Goal: Task Accomplishment & Management: Manage account settings

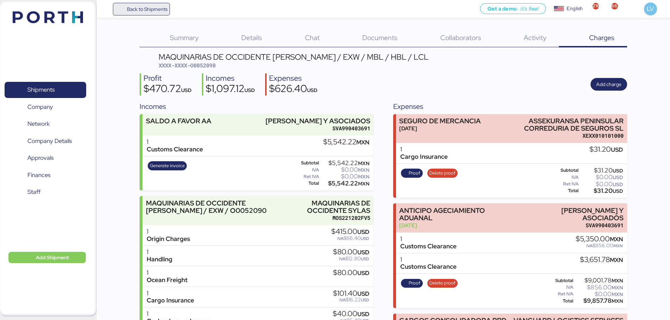
click at [140, 5] on span "Back to Shipments" at bounding box center [147, 9] width 40 height 8
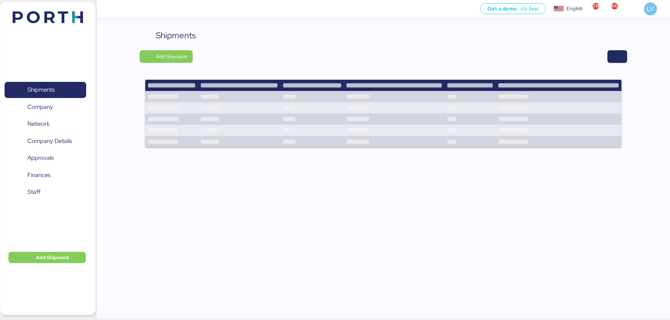
click at [616, 49] on div "Shipments Add Shipment" at bounding box center [384, 92] width 488 height 127
click at [616, 54] on span "button" at bounding box center [617, 57] width 8 height 10
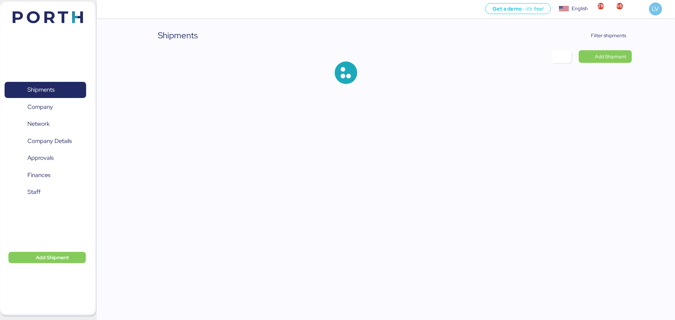
click at [603, 29] on div "Shipments Filter shipments Add Shipment" at bounding box center [337, 47] width 675 height 95
click at [601, 34] on span "Filter shipments" at bounding box center [608, 35] width 35 height 8
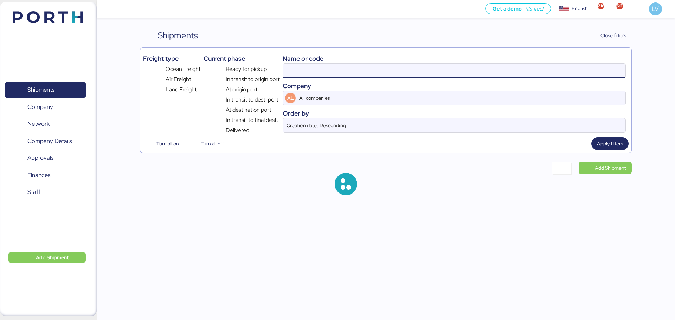
click at [552, 69] on input at bounding box center [454, 71] width 343 height 14
click at [552, 69] on input "52090" at bounding box center [454, 71] width 343 height 14
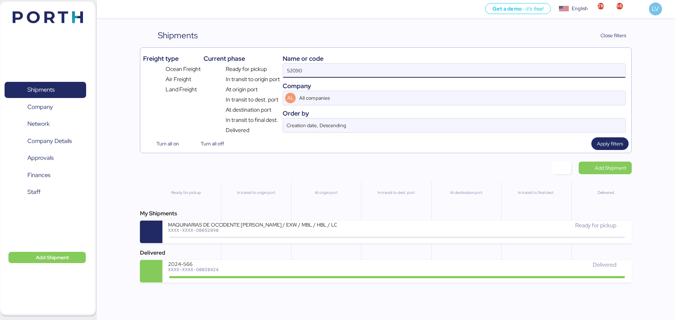
paste input "SHESE25235204K"
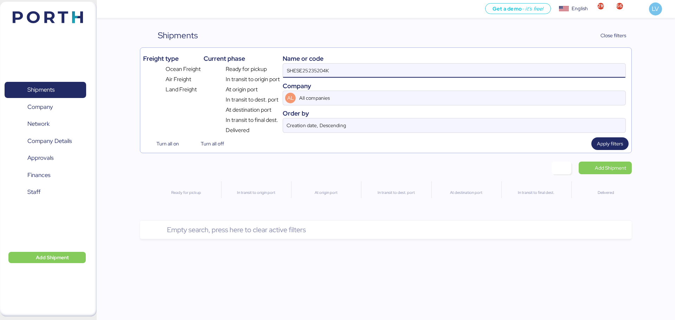
type input "SHESE25235204K"
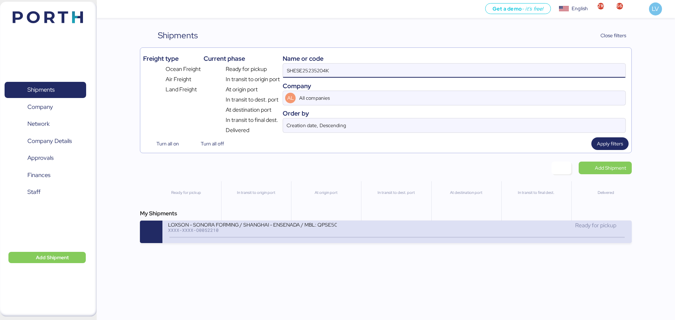
click at [362, 236] on div "LOXSON - SONORA FORMING / SHANGHAI - ENSENADA / MBL: QPSE5090263 - HBL: KSSE250…" at bounding box center [282, 229] width 229 height 15
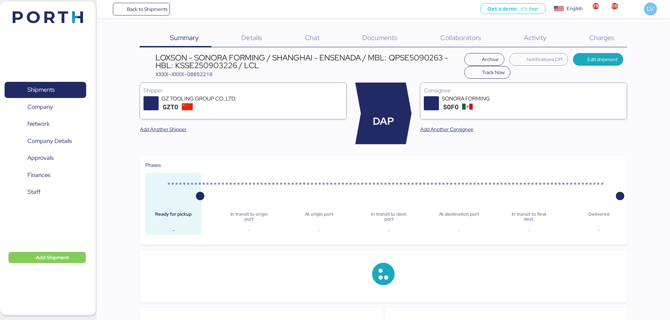
click at [615, 39] on div "Charges 0" at bounding box center [593, 38] width 68 height 18
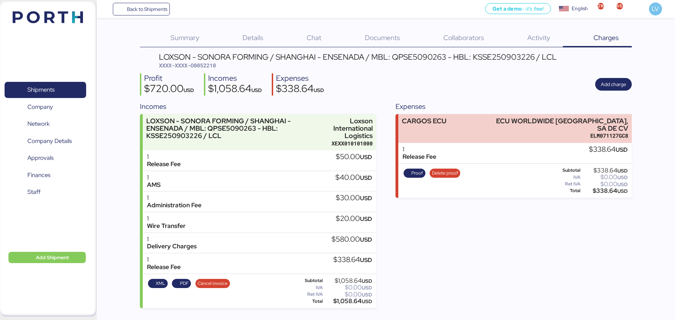
click at [441, 164] on div "Proof Delete proof Subtotal $338.64 USD IVA $0.00 USD Ret IVA $0.00 USD Total $…" at bounding box center [515, 181] width 233 height 34
click at [444, 170] on span "Delete proof" at bounding box center [445, 173] width 31 height 9
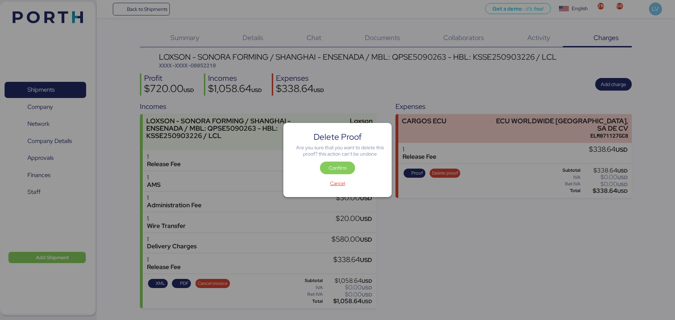
click at [444, 124] on div at bounding box center [337, 160] width 675 height 320
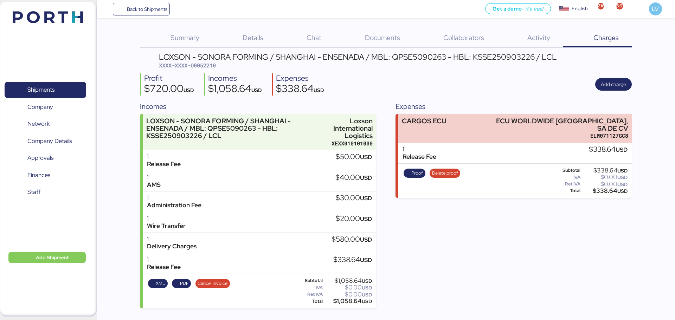
click at [442, 172] on div "Proof Delete proof" at bounding box center [431, 181] width 61 height 29
click at [442, 169] on span "Delete proof" at bounding box center [445, 173] width 31 height 9
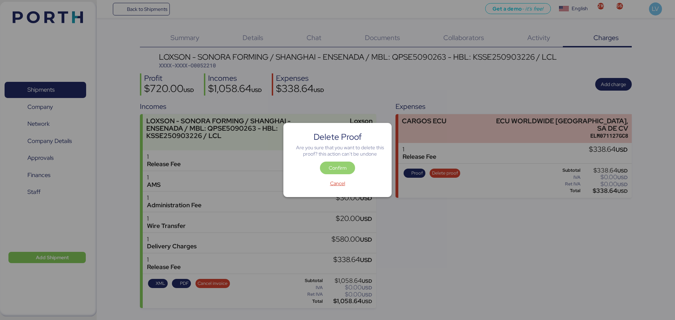
click at [342, 172] on span "Confirm" at bounding box center [338, 168] width 18 height 8
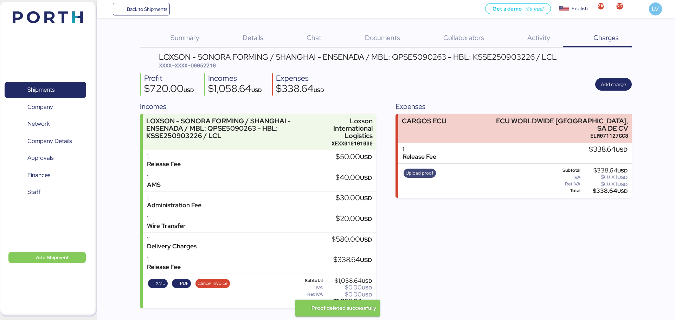
click at [417, 170] on span "Upload proof" at bounding box center [420, 174] width 28 height 8
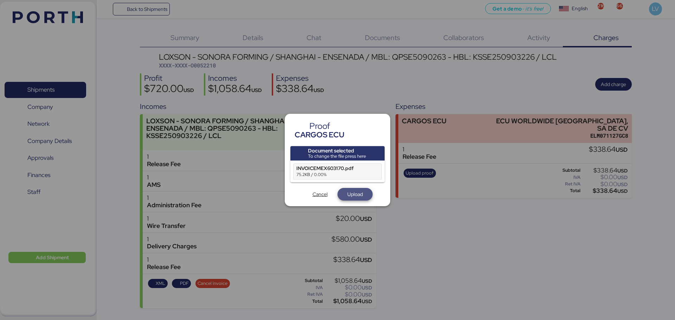
click at [355, 192] on span "Upload" at bounding box center [355, 194] width 15 height 8
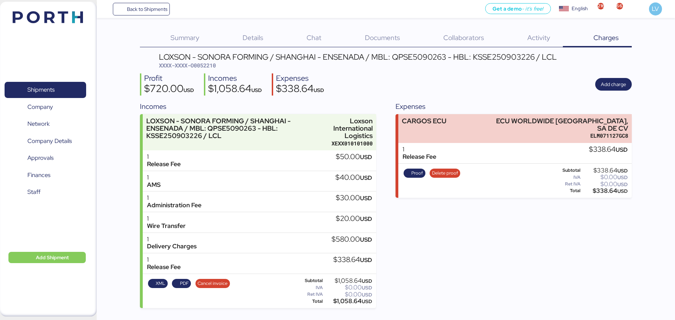
click at [247, 77] on div "Incomes" at bounding box center [235, 79] width 54 height 10
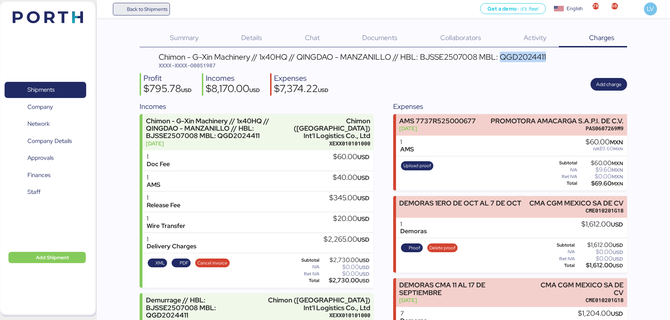
click at [143, 11] on span "Back to Shipments" at bounding box center [147, 9] width 40 height 8
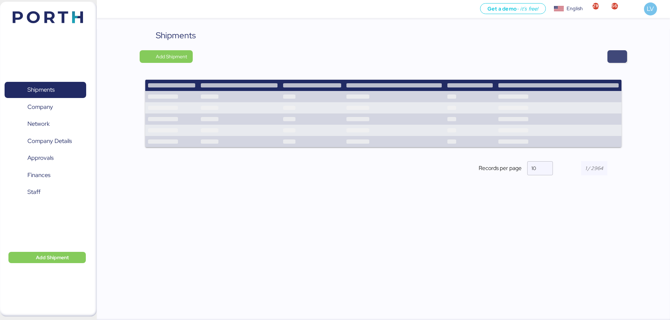
click at [612, 57] on span "button" at bounding box center [617, 56] width 20 height 13
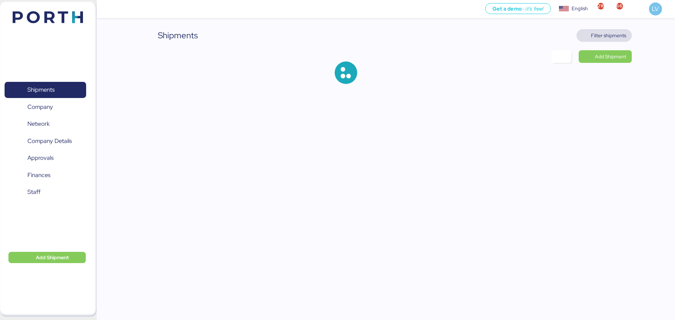
click at [612, 29] on span "Filter shipments" at bounding box center [604, 35] width 55 height 13
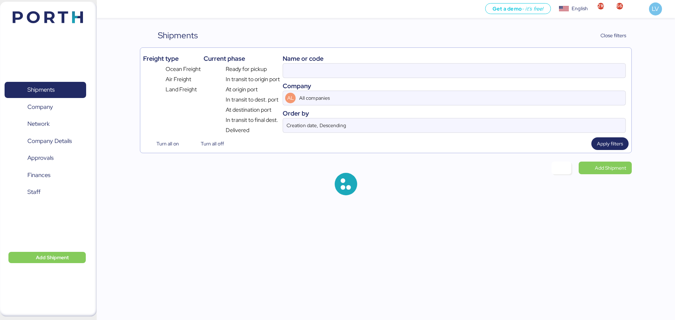
click at [574, 62] on div "Name or code" at bounding box center [454, 58] width 343 height 9
click at [574, 64] on input at bounding box center [454, 71] width 343 height 14
click at [574, 64] on input "SHESE25235204K" at bounding box center [454, 71] width 343 height 14
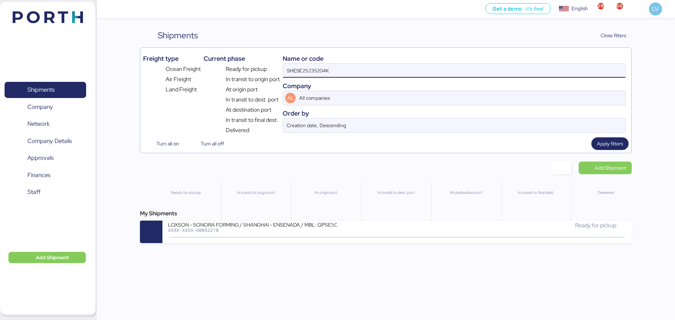
paste input "O0052188"
type input "O0052188"
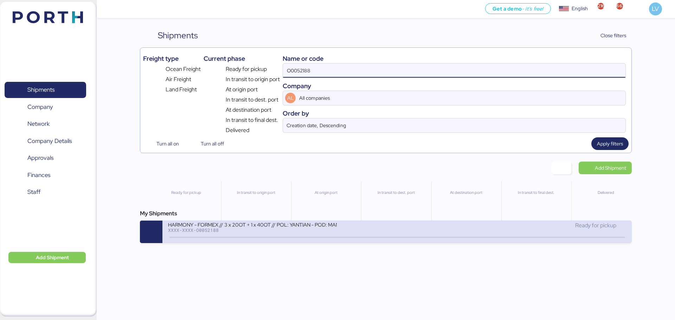
click at [418, 232] on div "Ready for pickup" at bounding box center [511, 229] width 229 height 15
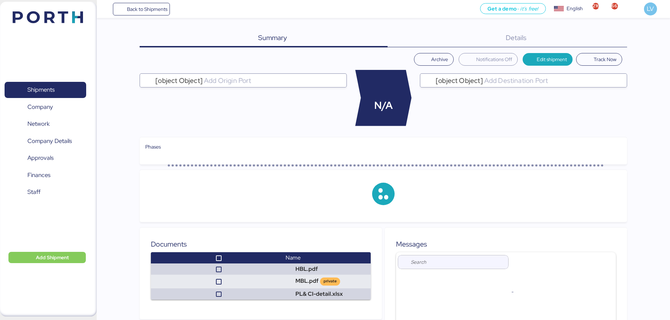
click at [600, 33] on div "Details 0" at bounding box center [508, 38] width 240 height 18
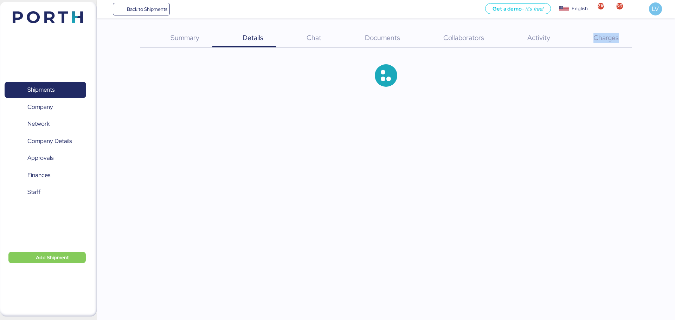
click at [600, 33] on span "Charges" at bounding box center [606, 37] width 25 height 9
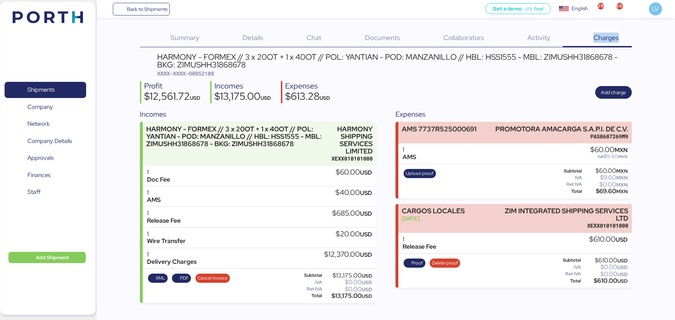
click at [611, 43] on div "Charges 0" at bounding box center [597, 38] width 69 height 18
click at [403, 35] on div "Documents 0" at bounding box center [373, 38] width 78 height 18
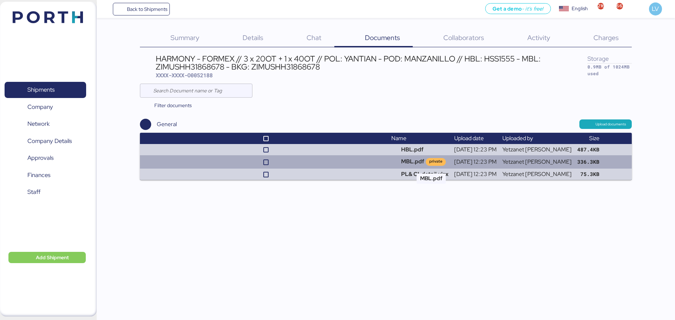
click at [440, 161] on div "private" at bounding box center [436, 162] width 20 height 8
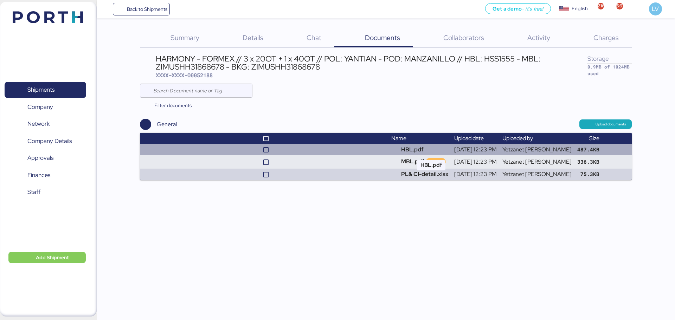
click at [438, 146] on td "HBL.pdf" at bounding box center [420, 149] width 63 height 11
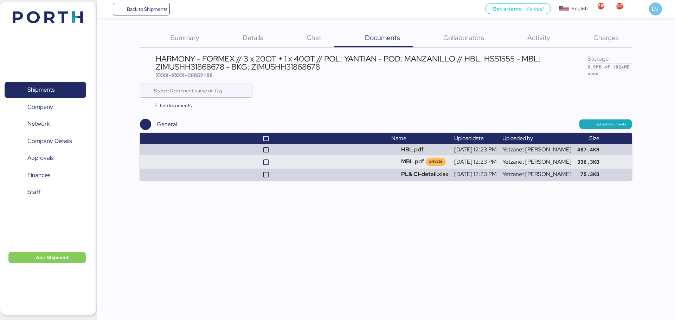
click at [200, 71] on div "HARMONY - FORMEX // 3 x 20OT + 1 x 40OT // POL: YANTIAN - POD: MANZANILLO // HB…" at bounding box center [372, 67] width 432 height 24
click at [620, 41] on div "Charges 0" at bounding box center [597, 38] width 69 height 18
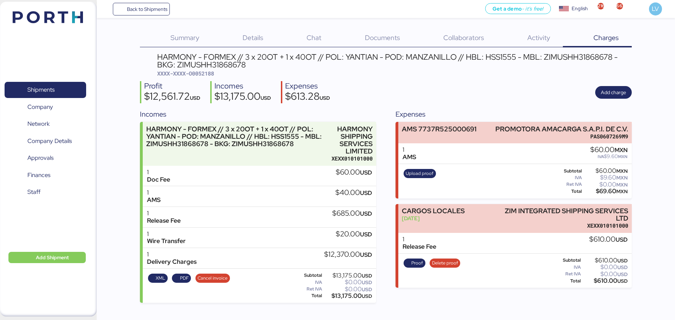
click at [388, 38] on span "Documents" at bounding box center [382, 37] width 35 height 9
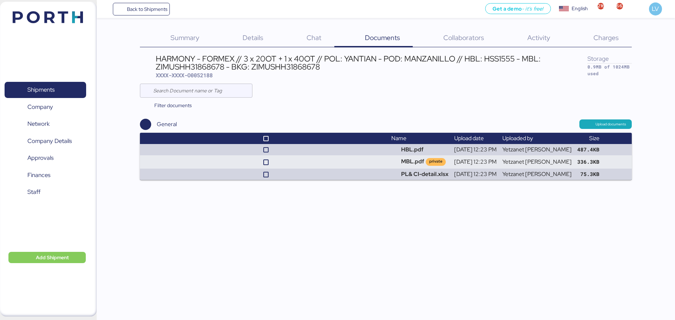
click at [647, 40] on div "Summary 0 Details 0 Chat 0 Documents 0 Collaborators 0 Activity 0 Charges 0 HAR…" at bounding box center [337, 90] width 675 height 180
click at [607, 36] on span "Charges" at bounding box center [606, 37] width 25 height 9
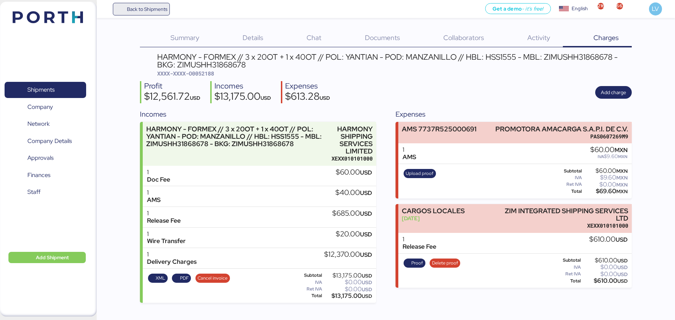
click at [152, 13] on span "Back to Shipments" at bounding box center [147, 9] width 40 height 8
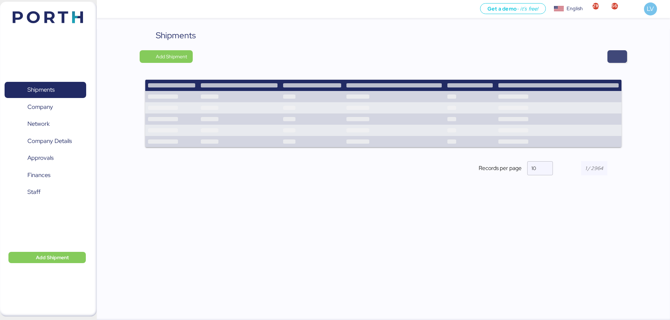
click at [624, 58] on span "button" at bounding box center [617, 56] width 20 height 13
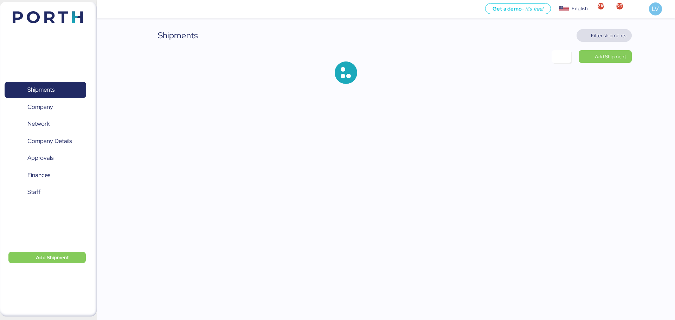
click at [612, 35] on span "Filter shipments" at bounding box center [608, 35] width 35 height 8
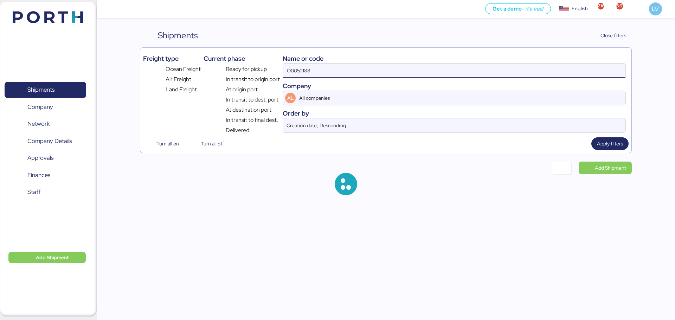
click at [564, 68] on input "O0052188" at bounding box center [454, 71] width 343 height 14
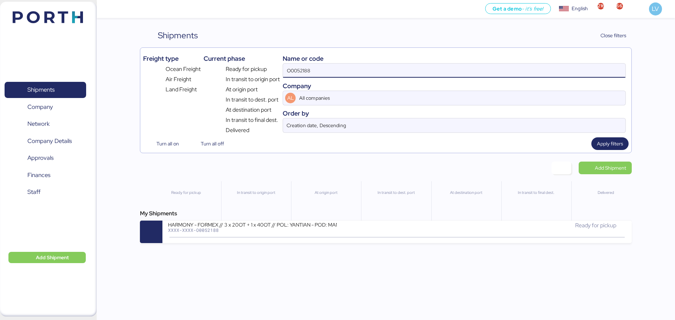
paste input "210"
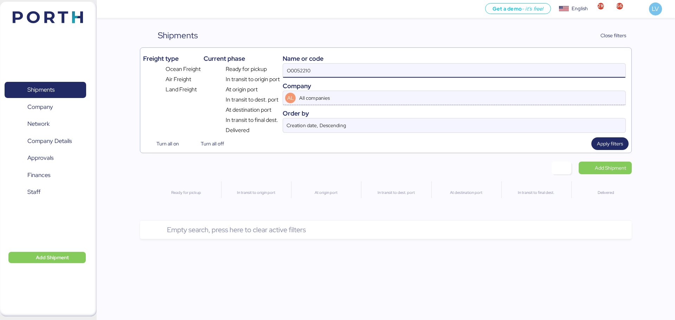
type input "O0052210"
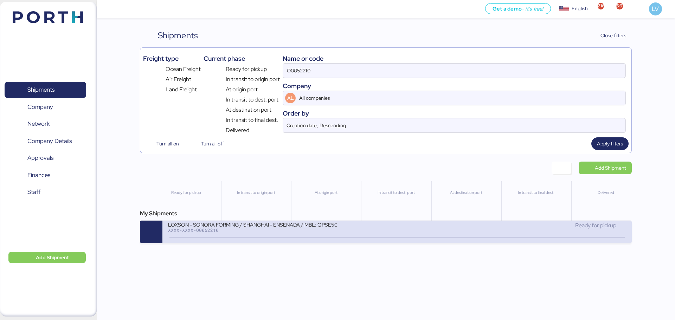
click at [310, 228] on div "XXXX-XXXX-O0052210" at bounding box center [252, 230] width 169 height 5
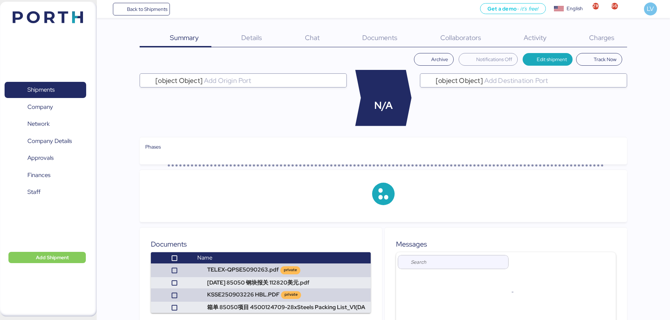
click at [616, 43] on div "Charges 0" at bounding box center [593, 38] width 68 height 18
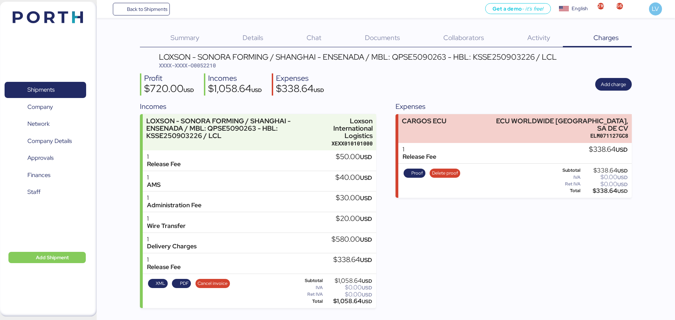
click at [381, 44] on div "Documents 0" at bounding box center [373, 38] width 78 height 18
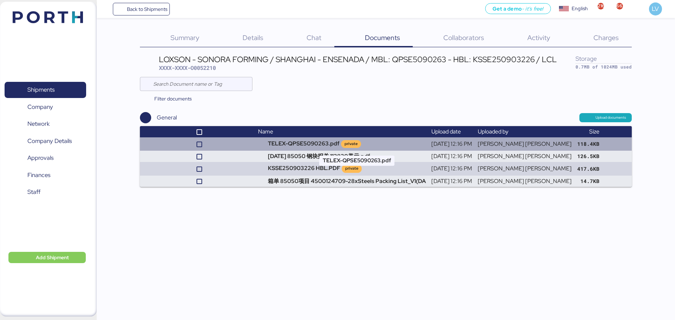
click at [350, 144] on td "TELEX-QPSE5090263.pdf private" at bounding box center [341, 144] width 173 height 13
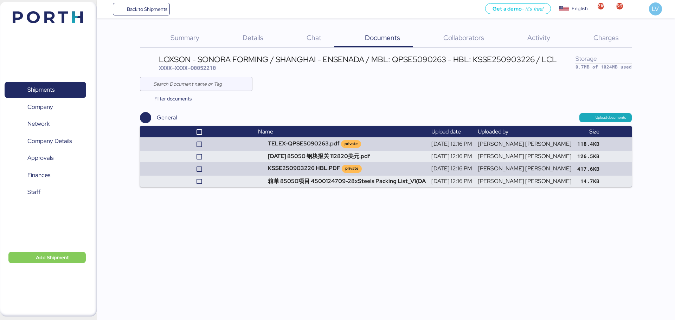
click at [604, 37] on span "Charges" at bounding box center [606, 37] width 25 height 9
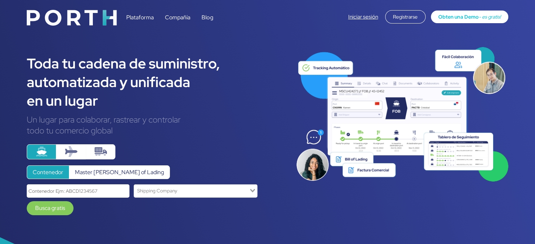
click at [369, 18] on link "Iniciar sesión" at bounding box center [363, 16] width 30 height 7
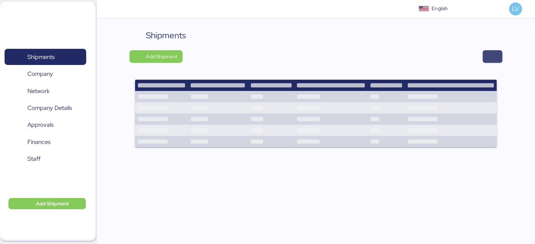
click at [492, 56] on span "button" at bounding box center [492, 57] width 8 height 10
click at [39, 47] on div "Shipments 0 Company 0 Network 0 Company Details 0 Approvals 0 Finances 0 Staff 0" at bounding box center [45, 115] width 91 height 153
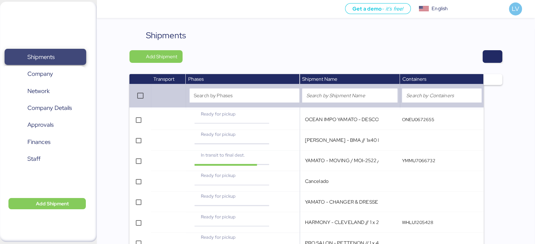
click at [39, 52] on span "Shipments" at bounding box center [45, 57] width 76 height 10
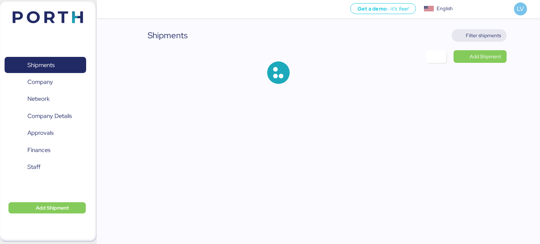
click at [498, 37] on span "Filter shipments" at bounding box center [483, 35] width 35 height 8
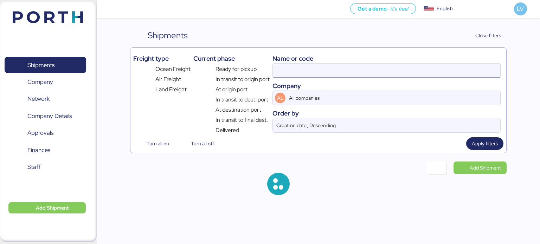
click at [420, 69] on input at bounding box center [387, 71] width 228 height 14
paste input "COSU6428281630"
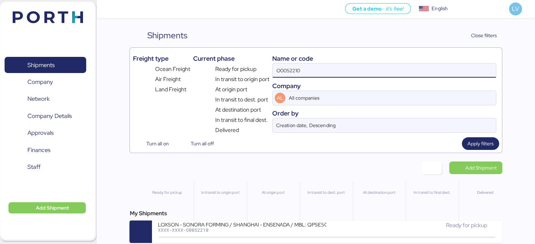
click at [405, 71] on input "O0052210" at bounding box center [384, 71] width 223 height 14
paste input "COSU6428281630"
type input "COSU6428281630"
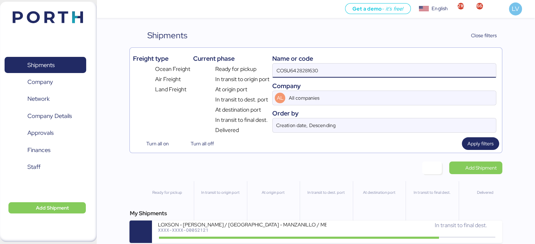
click at [490, 155] on div "Shipments Clear Filters Close filters Freight type Ocean Freight Air Freight La…" at bounding box center [315, 136] width 372 height 214
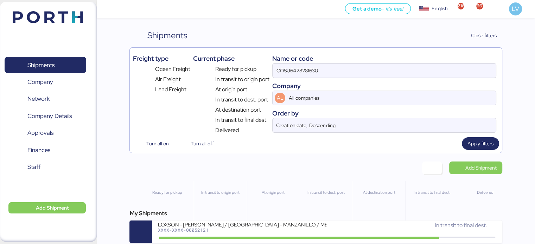
click at [489, 152] on div "Freight type Ocean Freight Air Freight Land Freight Current phase Ready for pic…" at bounding box center [315, 100] width 372 height 106
click at [488, 147] on span "Apply filters" at bounding box center [480, 144] width 26 height 8
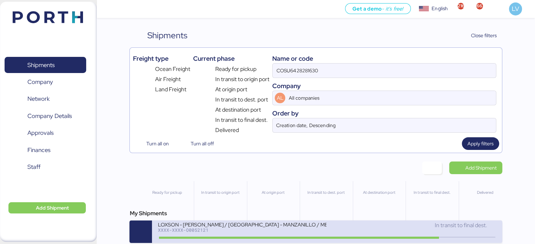
scroll to position [6, 0]
click at [291, 228] on div "XXXX-XXXX-O0052121" at bounding box center [242, 230] width 169 height 5
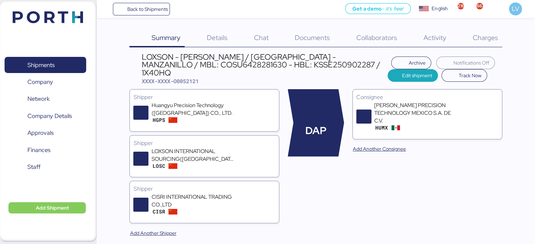
click at [469, 38] on div "Charges 0" at bounding box center [477, 38] width 52 height 18
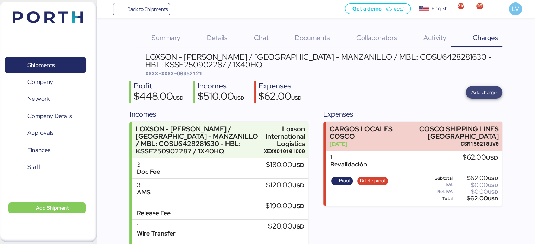
click at [501, 94] on span "Add charge" at bounding box center [484, 92] width 37 height 13
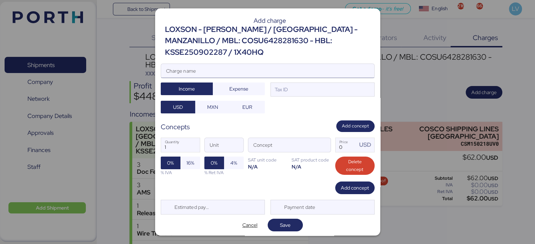
click at [313, 66] on input "Charge name" at bounding box center [267, 71] width 213 height 14
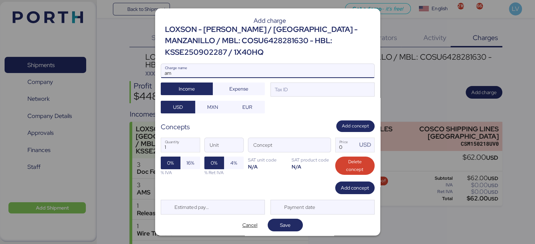
type input "a"
type input "AMS"
click at [246, 85] on span "Expense" at bounding box center [238, 89] width 19 height 8
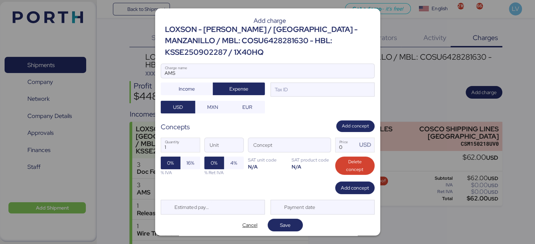
click at [212, 94] on div "AMS Charge name Income Expense Tax ID USD MXN EUR" at bounding box center [268, 89] width 214 height 50
click at [211, 103] on span "MXN" at bounding box center [212, 107] width 11 height 8
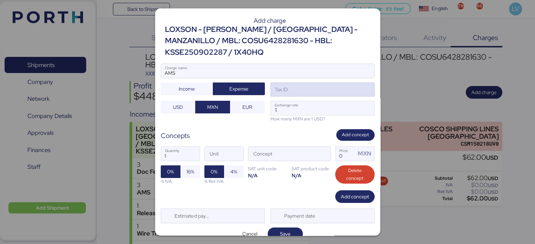
click at [344, 83] on div "Tax ID" at bounding box center [322, 90] width 104 height 14
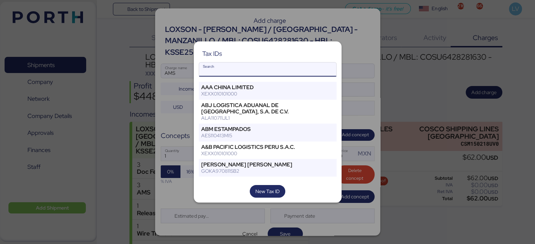
click at [302, 70] on input "Search" at bounding box center [267, 70] width 137 height 14
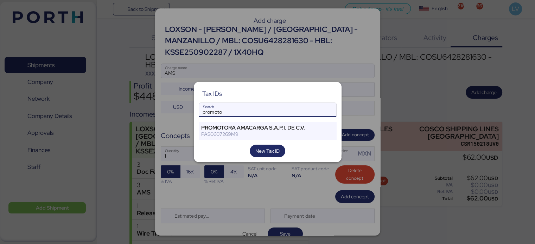
type input "promoto"
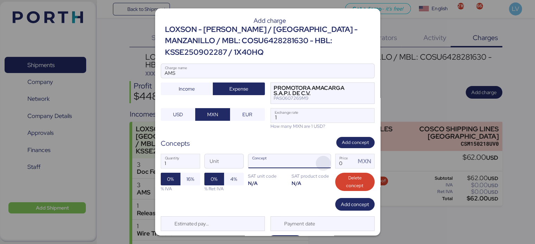
click at [319, 157] on span "button" at bounding box center [323, 163] width 15 height 15
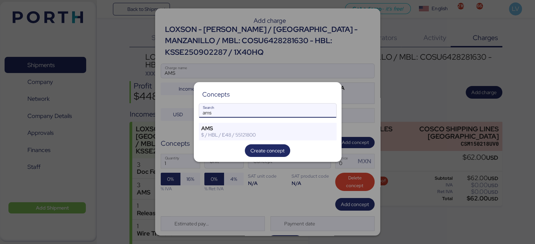
type input "ams"
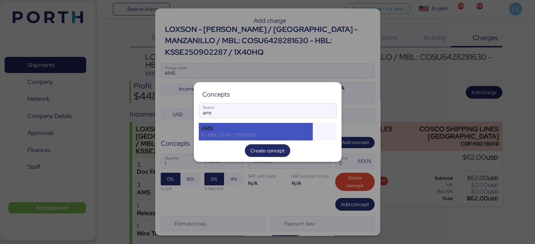
click at [257, 126] on div "AMS" at bounding box center [255, 129] width 109 height 6
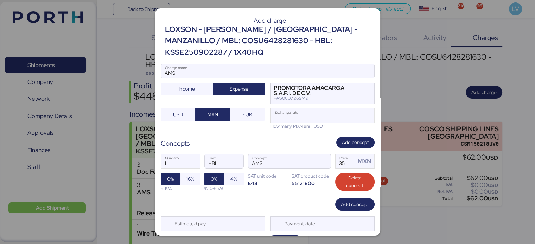
click at [336, 163] on input "35" at bounding box center [346, 161] width 20 height 14
type input "3"
type input "60"
click at [283, 119] on input "1" at bounding box center [322, 116] width 103 height 14
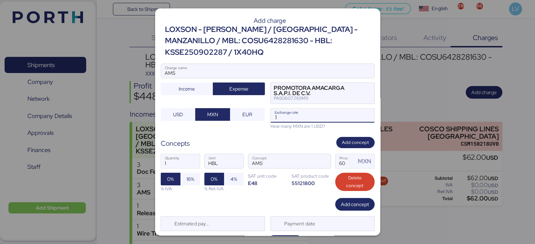
click at [283, 119] on input "1" at bounding box center [322, 116] width 103 height 14
paste input "8.3686"
type input "18.3686"
click at [183, 160] on input "1" at bounding box center [180, 161] width 39 height 14
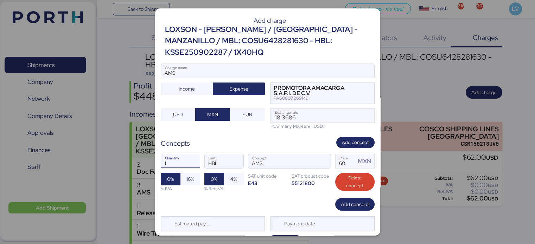
click at [250, 190] on div "1 Quantity HBL Unit AMS Concept 60 Price MXN 0% 16% % IVA 0% 4% % Ret IVA SAT u…" at bounding box center [268, 173] width 214 height 50
click at [193, 182] on span "16%" at bounding box center [190, 179] width 20 height 13
type input "3"
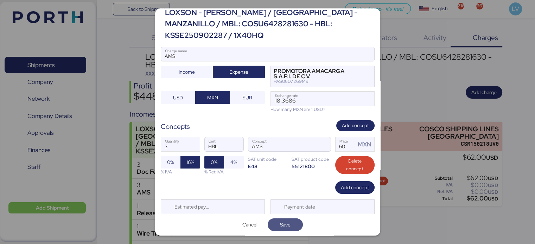
click at [286, 222] on span "Save" at bounding box center [285, 225] width 11 height 8
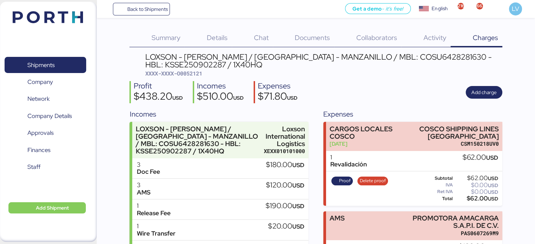
scroll to position [56, 0]
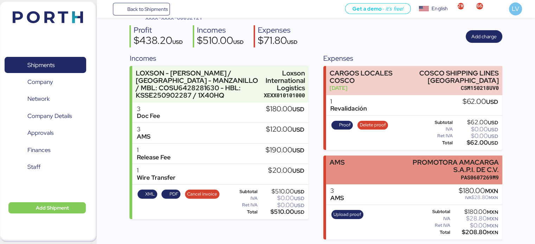
drag, startPoint x: 443, startPoint y: 185, endPoint x: 472, endPoint y: 173, distance: 30.9
click at [472, 173] on div "PROMOTORA AMACARGA S.A.P.I. DE C.V." at bounding box center [448, 166] width 102 height 15
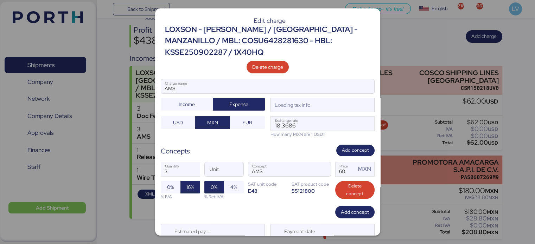
scroll to position [0, 0]
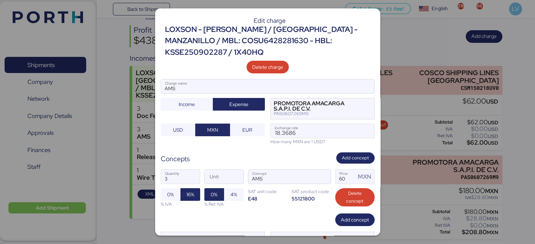
click at [274, 153] on div "Concepts Add concept" at bounding box center [268, 159] width 214 height 12
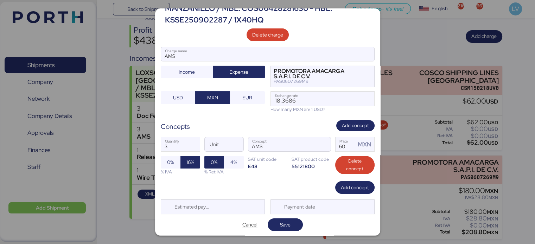
click at [282, 215] on div "Edit charge LOXSON - [PERSON_NAME] / [GEOGRAPHIC_DATA] - MANZANILLO / MBL: COSU…" at bounding box center [267, 122] width 225 height 228
click at [281, 221] on span "Save" at bounding box center [285, 225] width 11 height 8
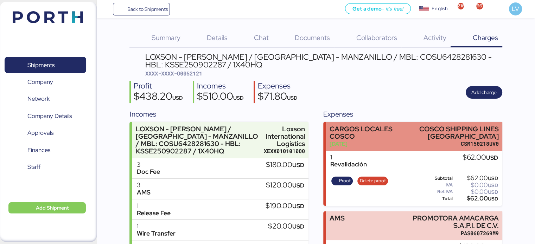
scroll to position [56, 0]
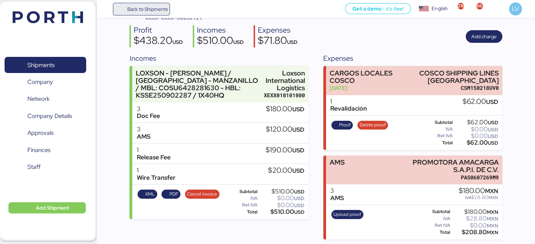
click at [149, 6] on span "Back to Shipments" at bounding box center [147, 9] width 40 height 8
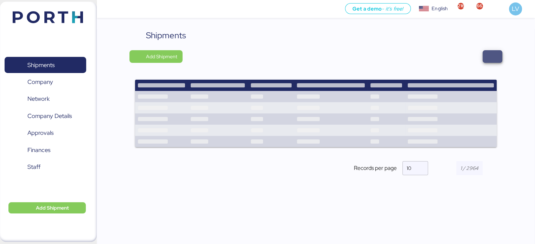
click at [492, 60] on span "button" at bounding box center [492, 57] width 8 height 10
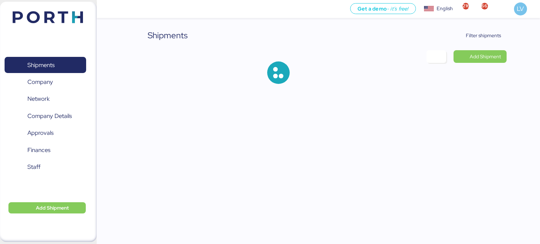
click at [490, 42] on div "Shipments Filter shipments Add Shipment" at bounding box center [318, 62] width 377 height 66
click at [489, 40] on span "Filter shipments" at bounding box center [480, 36] width 44 height 10
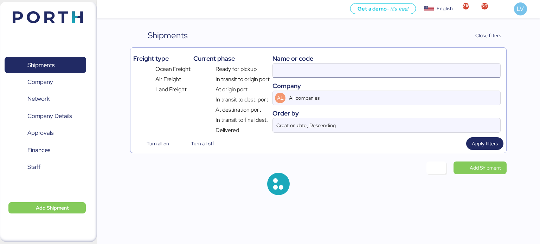
click at [450, 69] on input at bounding box center [387, 71] width 228 height 14
paste input "COSU6428244920"
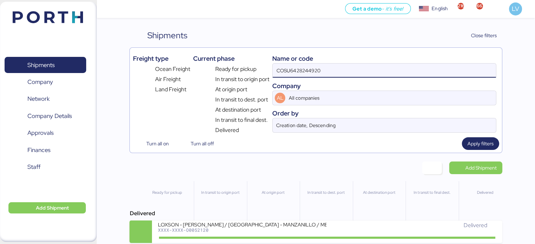
type input "COSU6428244920"
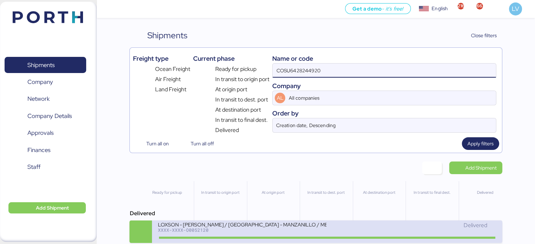
click at [314, 225] on div "LOXSON - [PERSON_NAME] / [GEOGRAPHIC_DATA] - MANZANILLO / MBL: COSU6428244920 -…" at bounding box center [242, 225] width 169 height 6
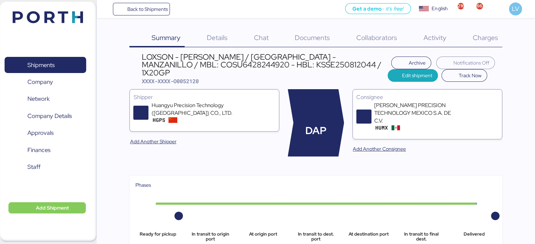
click at [482, 40] on span "Charges" at bounding box center [484, 37] width 25 height 9
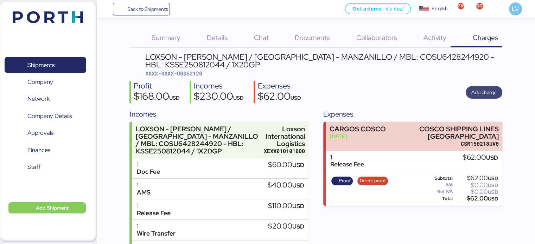
click at [491, 95] on span "Add charge" at bounding box center [483, 92] width 25 height 8
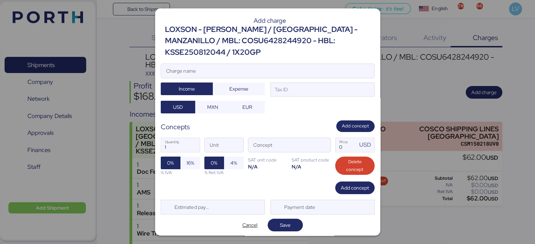
click at [242, 78] on div at bounding box center [267, 81] width 213 height 7
click at [242, 73] on input "Charge name" at bounding box center [267, 71] width 213 height 14
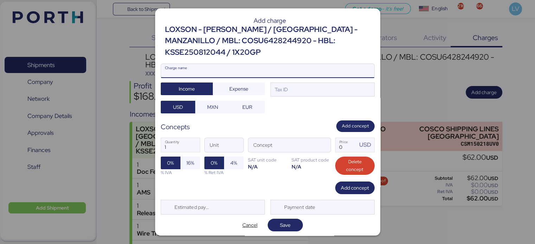
click at [242, 71] on input "Charge name" at bounding box center [267, 71] width 213 height 14
type input "a"
type input "AMS"
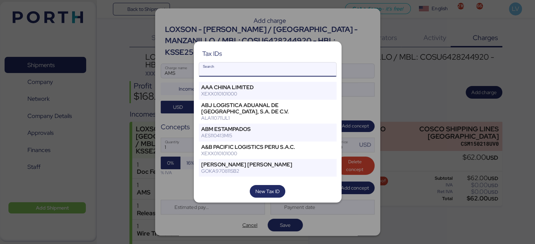
click at [222, 69] on input "Search" at bounding box center [267, 70] width 137 height 14
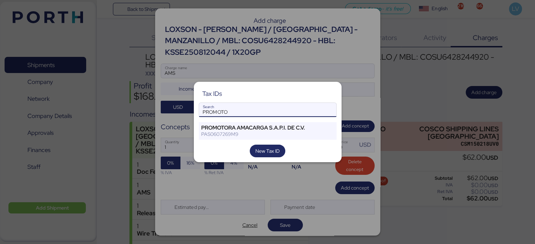
type input "PROMOTO"
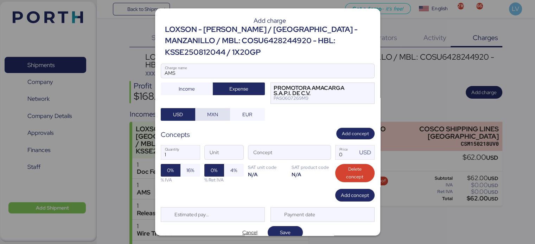
click at [222, 110] on span "MXN" at bounding box center [213, 115] width 24 height 10
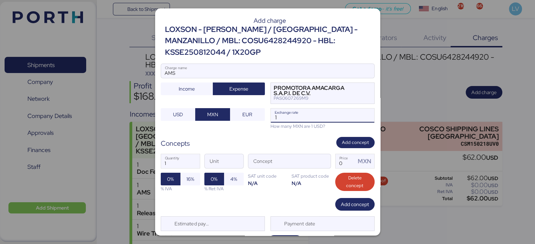
click at [294, 119] on input "1" at bounding box center [322, 116] width 103 height 14
paste input "18.3686"
type input "18.3686"
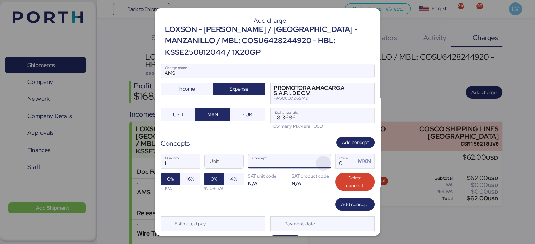
click at [320, 165] on span "button" at bounding box center [323, 163] width 15 height 15
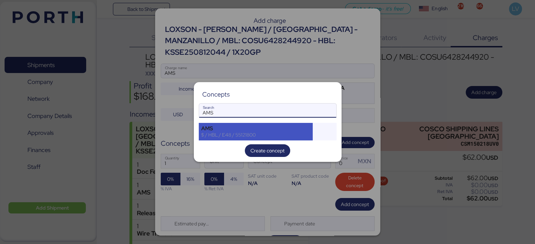
type input "AMS"
click at [279, 128] on div "AMS" at bounding box center [255, 129] width 109 height 6
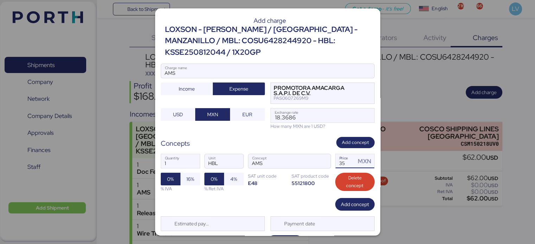
click at [343, 162] on input "35" at bounding box center [346, 161] width 20 height 14
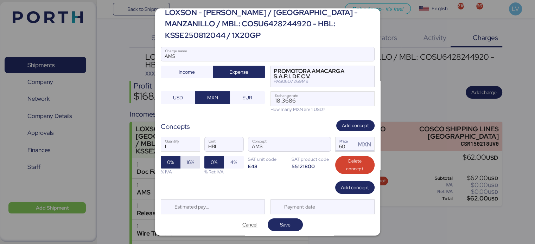
type input "60"
click at [196, 161] on span "16%" at bounding box center [190, 162] width 20 height 13
click at [284, 222] on span "Save" at bounding box center [285, 225] width 11 height 8
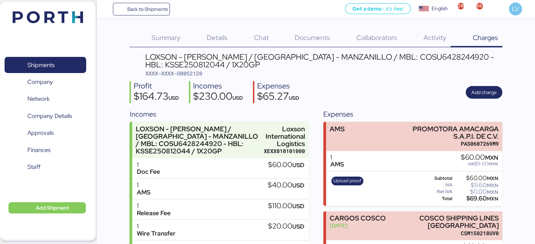
scroll to position [0, 0]
click at [158, 7] on span "Back to Shipments" at bounding box center [147, 9] width 40 height 8
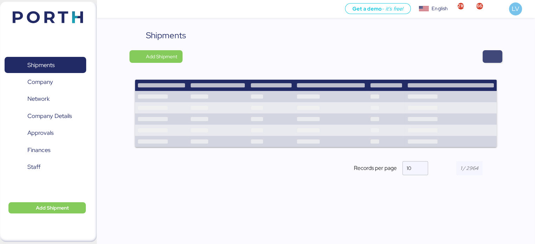
click at [499, 62] on span "button" at bounding box center [493, 56] width 20 height 13
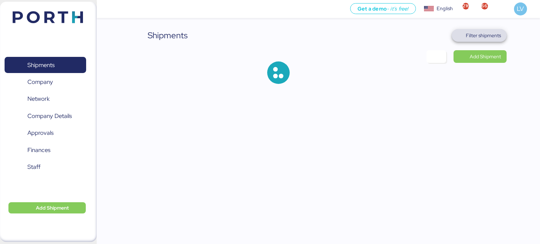
click at [484, 37] on span "Filter shipments" at bounding box center [483, 35] width 35 height 8
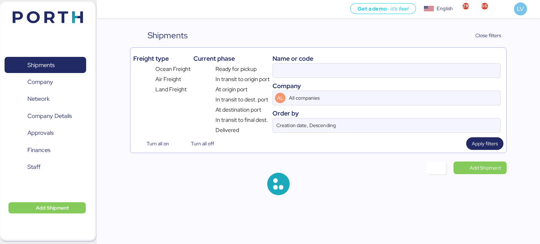
click at [404, 62] on div "Name or code" at bounding box center [387, 58] width 228 height 9
click at [403, 67] on input at bounding box center [387, 71] width 228 height 14
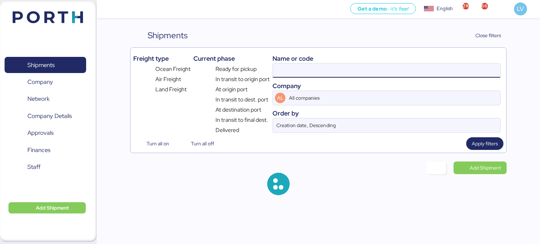
paste input "COSU6428307770"
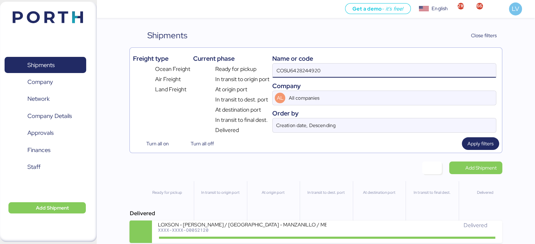
click at [403, 67] on input "COSU6428244920" at bounding box center [384, 71] width 223 height 14
click at [400, 66] on input "COSU6428244920" at bounding box center [384, 71] width 223 height 14
paste input "30777"
type input "COSU6428307770"
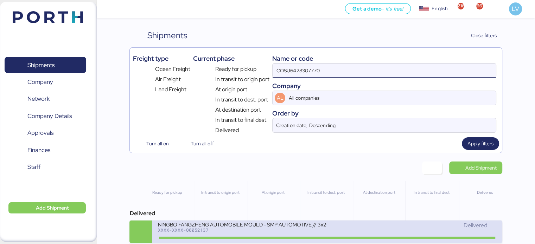
click at [265, 223] on div "NINGBO FANGZHENG AUTOMOBILE MOULD - SMP AUTOMOTIVE // 3x20OT // NINGBO - MANZAN…" at bounding box center [242, 225] width 169 height 6
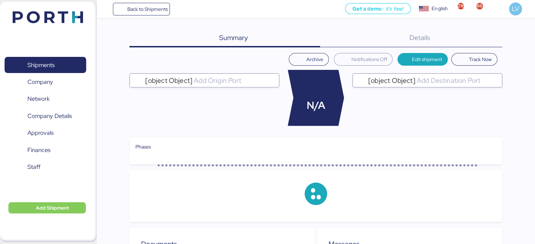
click at [480, 46] on div "Details 0" at bounding box center [411, 38] width 182 height 18
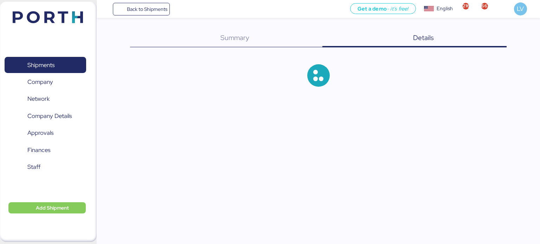
click at [481, 42] on div "Details 0" at bounding box center [415, 38] width 184 height 18
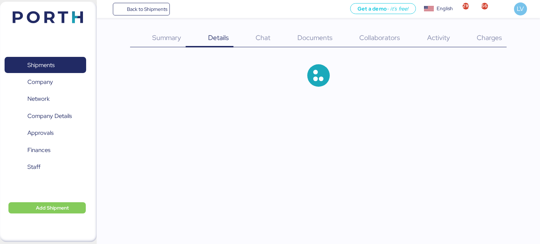
click at [474, 42] on div "Charges 0" at bounding box center [481, 38] width 52 height 18
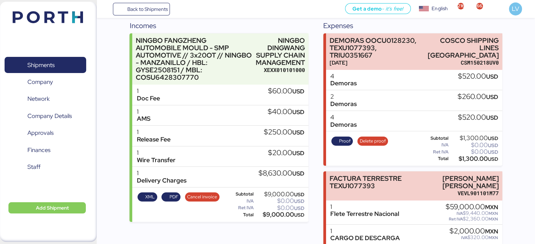
scroll to position [75, 0]
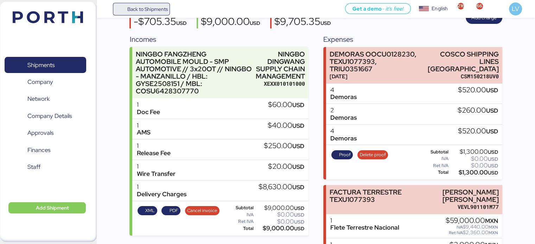
click at [153, 7] on span "Back to Shipments" at bounding box center [147, 9] width 40 height 8
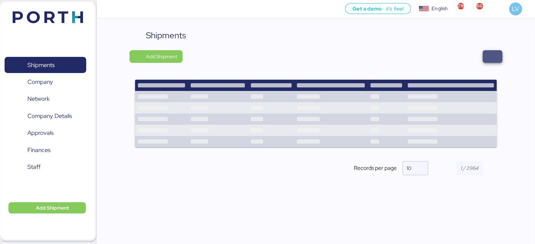
click at [491, 60] on span "button" at bounding box center [492, 57] width 8 height 10
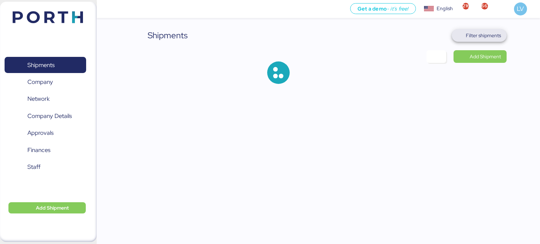
click at [488, 38] on span "Filter shipments" at bounding box center [483, 35] width 35 height 8
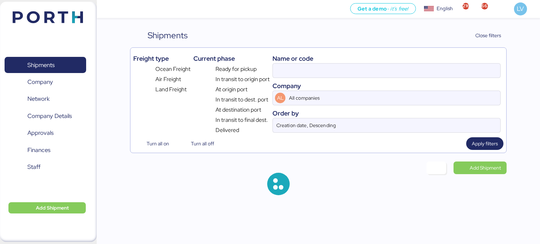
click at [412, 61] on div "Name or code" at bounding box center [387, 58] width 228 height 9
click at [410, 64] on input at bounding box center [387, 71] width 228 height 14
paste input "COSU6427747570"
type input "COSU6427747570"
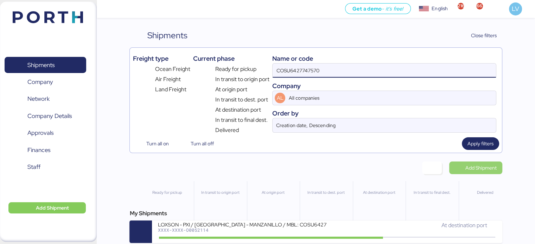
click at [482, 168] on span "Add Shipment" at bounding box center [480, 168] width 31 height 8
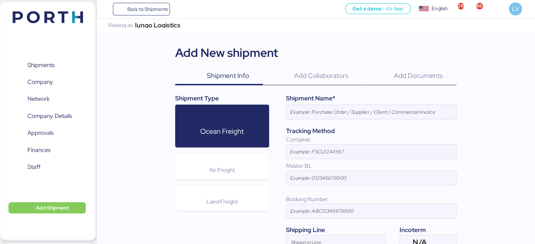
click at [60, 10] on header at bounding box center [38, 16] width 68 height 22
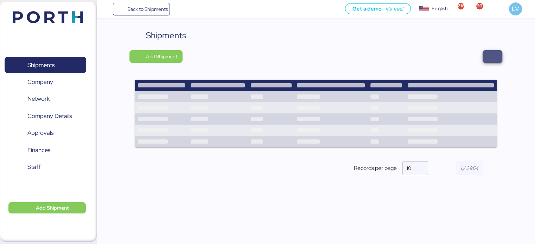
click at [490, 57] on span "button" at bounding box center [492, 57] width 8 height 10
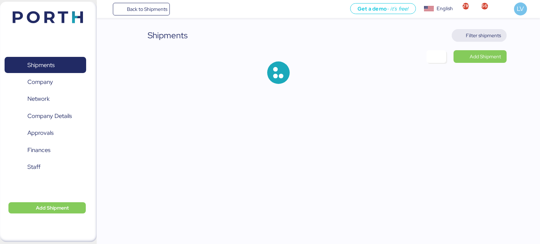
click at [471, 37] on span "Filter shipments" at bounding box center [483, 35] width 35 height 8
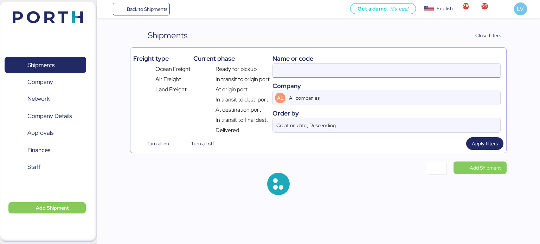
click at [420, 64] on input at bounding box center [387, 71] width 228 height 14
paste input "COSU6427747570"
type input "COSU6427747570"
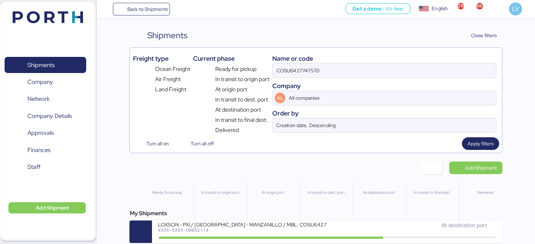
click at [327, 217] on div "My Shipments" at bounding box center [315, 214] width 372 height 8
click at [418, 67] on input "COSU6427747570" at bounding box center [384, 71] width 223 height 14
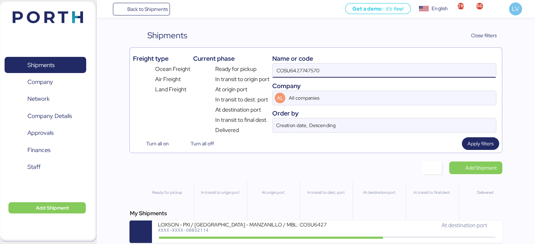
click at [418, 67] on input "COSU6427747570" at bounding box center [384, 71] width 223 height 14
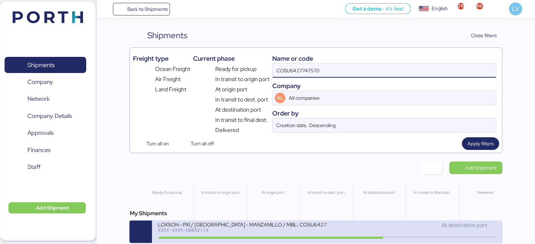
click at [227, 226] on div "LOXSON - PXI / [GEOGRAPHIC_DATA] - MANZANILLO / MBL: COSU6427747570 - HBL: CSSE…" at bounding box center [242, 225] width 169 height 6
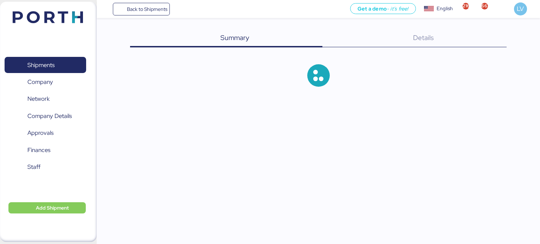
click at [378, 96] on div at bounding box center [318, 75] width 377 height 45
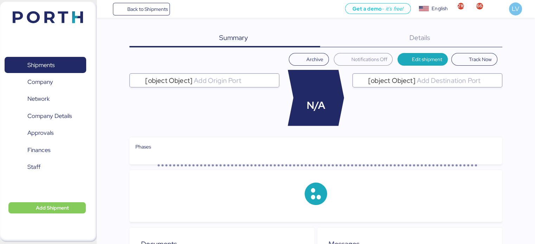
click at [479, 37] on div "Details 0" at bounding box center [411, 38] width 182 height 18
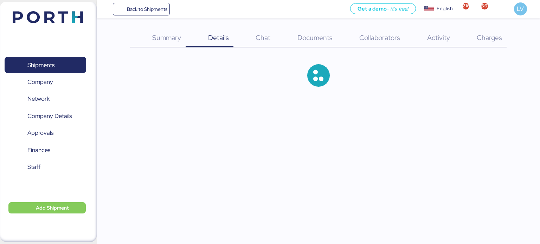
click at [477, 37] on span "Charges" at bounding box center [489, 37] width 25 height 9
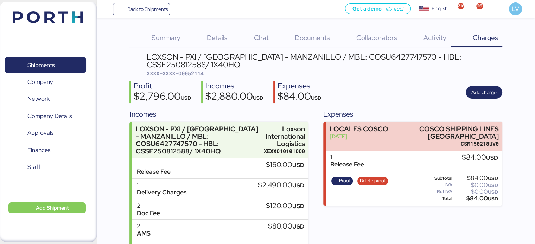
click at [502, 83] on div "Profit $2,796.00 USD Incomes $2,880.00 USD Expenses $84.00 USD Add charge" at bounding box center [315, 92] width 372 height 22
click at [484, 93] on span "Add charge" at bounding box center [483, 92] width 25 height 8
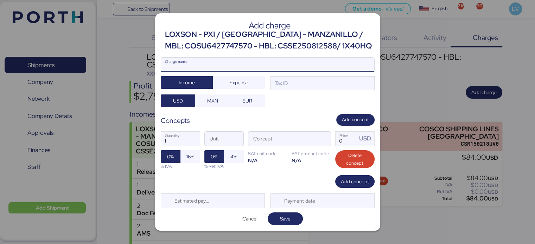
click at [253, 63] on input "Charge name" at bounding box center [267, 65] width 213 height 14
type input "a"
type input "AMS"
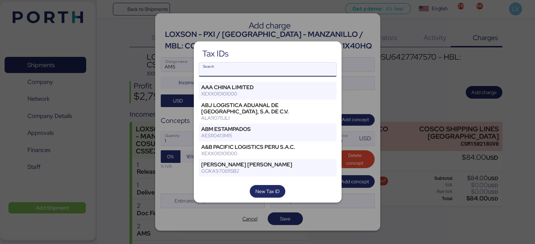
click at [241, 74] on input "Search" at bounding box center [267, 70] width 137 height 14
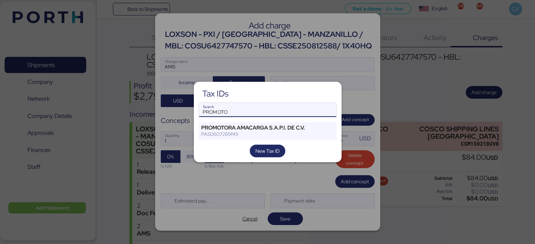
type input "PROMOTO"
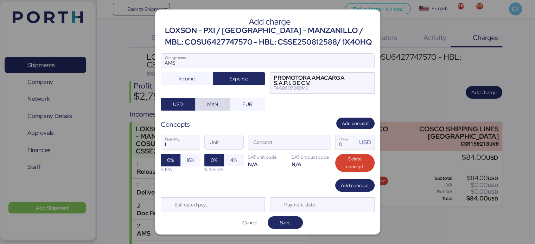
click at [212, 106] on span "MXN" at bounding box center [212, 104] width 11 height 8
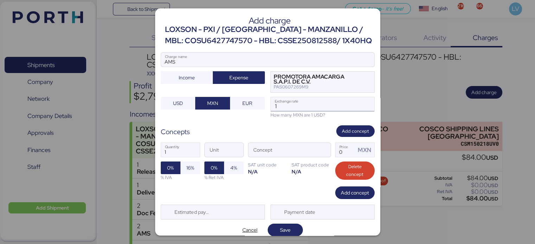
click at [311, 104] on input "1" at bounding box center [322, 104] width 103 height 14
paste input "18.3686"
click at [293, 114] on div "How many MXN are 1 USD?" at bounding box center [322, 115] width 104 height 7
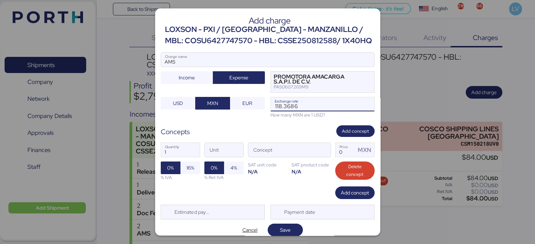
click at [291, 106] on input "118.3686" at bounding box center [322, 104] width 103 height 14
paste input "Exchange rate"
type input "18.3686"
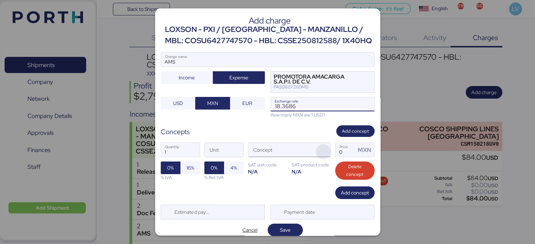
click at [316, 149] on span "button" at bounding box center [323, 152] width 15 height 15
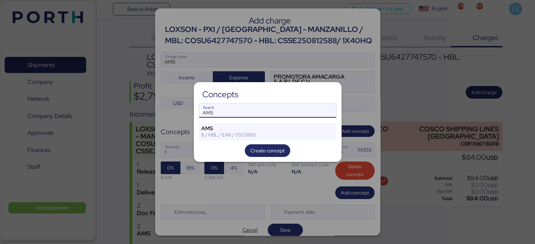
type input "AMS"
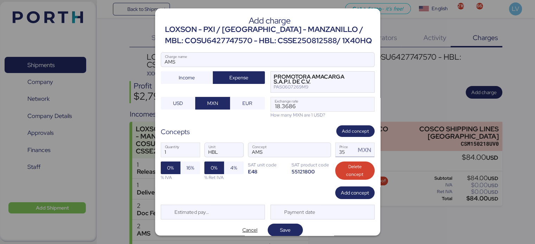
click at [338, 153] on input "35" at bounding box center [346, 150] width 20 height 14
type input "60"
click at [187, 169] on span "16%" at bounding box center [190, 168] width 8 height 8
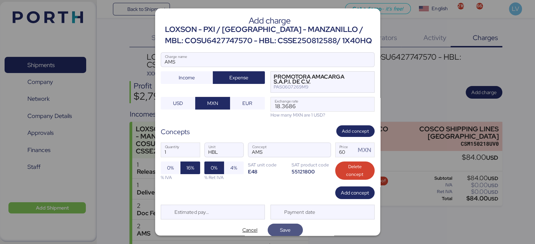
click at [286, 226] on span "Save" at bounding box center [285, 230] width 11 height 8
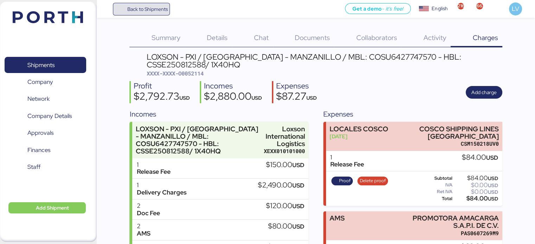
click at [155, 9] on span "Back to Shipments" at bounding box center [147, 9] width 40 height 8
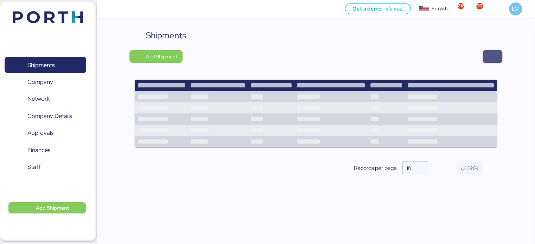
click at [496, 59] on span "button" at bounding box center [492, 57] width 8 height 10
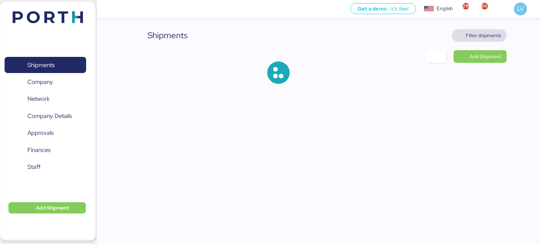
click at [488, 36] on span "Filter shipments" at bounding box center [483, 35] width 35 height 8
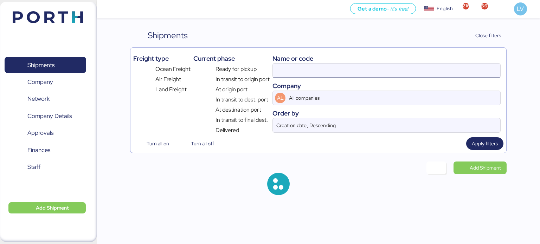
click at [406, 68] on input at bounding box center [387, 71] width 228 height 14
paste input "O0052090"
type input "O0052090"
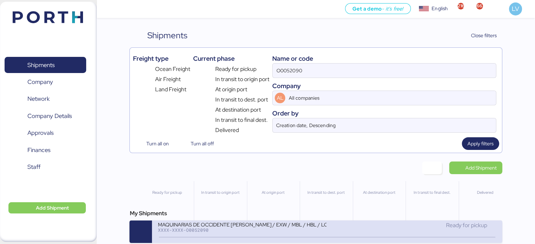
click at [285, 230] on div "XXXX-XXXX-O0052090" at bounding box center [242, 230] width 169 height 5
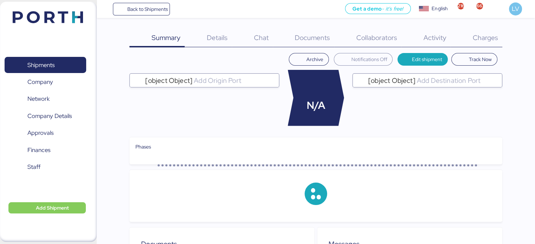
click at [381, 34] on span "Collaborators" at bounding box center [376, 37] width 41 height 9
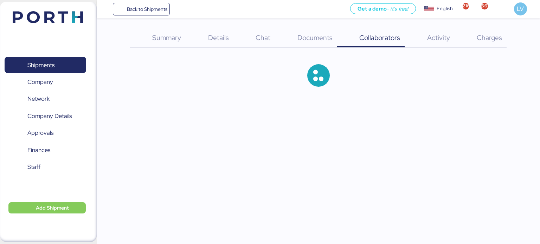
click at [325, 36] on span "Documents" at bounding box center [315, 37] width 35 height 9
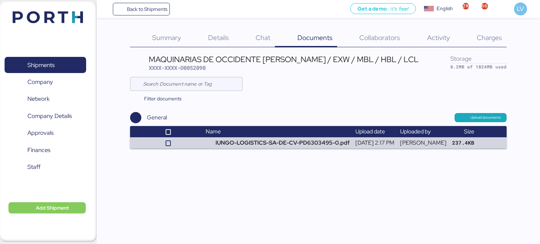
click at [315, 38] on span "Documents" at bounding box center [315, 37] width 35 height 9
click at [489, 42] on span "Charges" at bounding box center [489, 37] width 25 height 9
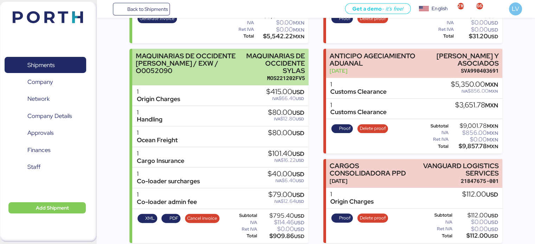
scroll to position [165, 0]
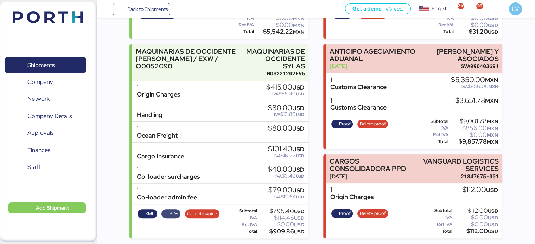
click at [170, 210] on span "PDF" at bounding box center [174, 214] width 9 height 8
click at [165, 4] on span "Back to Shipments" at bounding box center [141, 9] width 52 height 13
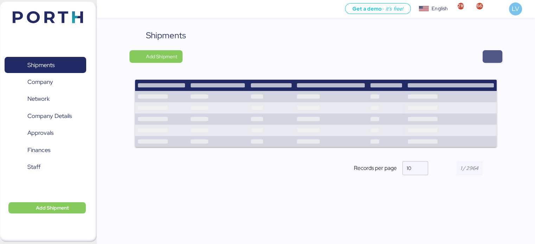
click at [488, 55] on span "button" at bounding box center [493, 56] width 20 height 13
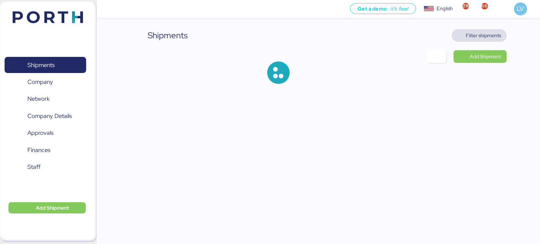
click at [484, 35] on span "Filter shipments" at bounding box center [483, 35] width 35 height 8
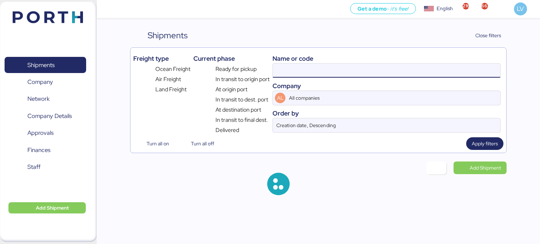
click at [409, 69] on input at bounding box center [387, 71] width 228 height 14
paste input "O0052093"
type input "O0052093"
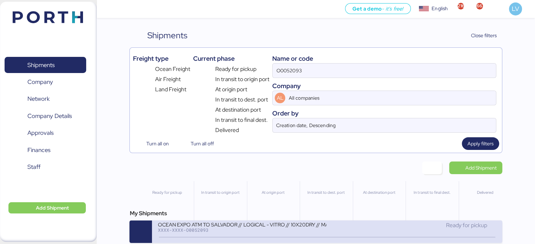
click at [269, 234] on div "OCEAN EXPO ATM TO SALVADOR // LOGICAL - VITRO // 10X20DRY // MAERKS [DATE] XXXX…" at bounding box center [243, 229] width 170 height 15
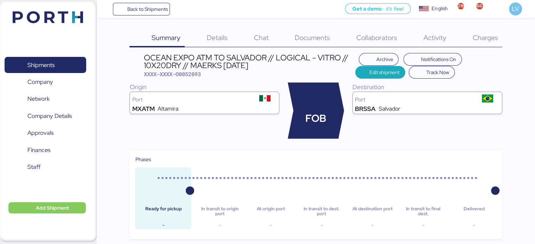
click at [225, 36] on span "Details" at bounding box center [217, 37] width 21 height 9
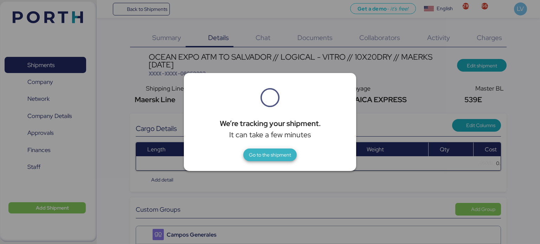
click at [278, 154] on span "Go to the shipment" at bounding box center [270, 155] width 42 height 8
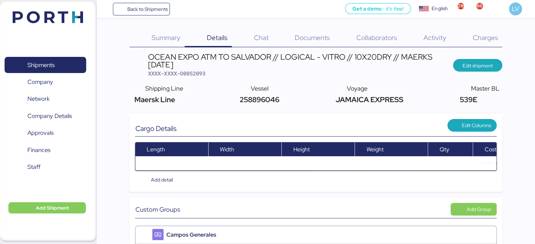
click at [262, 97] on span "258896046" at bounding box center [259, 99] width 42 height 9
copy span "258896046"
click at [495, 33] on span "Charges" at bounding box center [484, 37] width 25 height 9
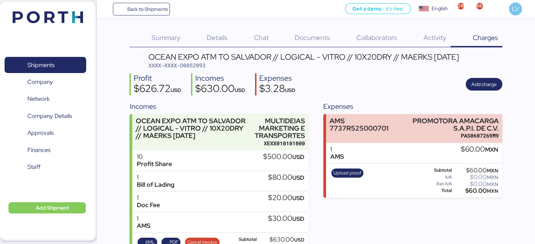
scroll to position [28, 0]
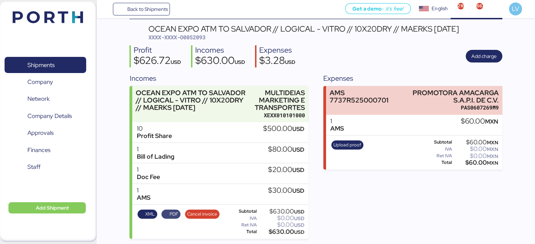
click at [170, 216] on span "PDF" at bounding box center [174, 215] width 9 height 8
click at [146, 9] on span "Back to Shipments" at bounding box center [147, 9] width 40 height 8
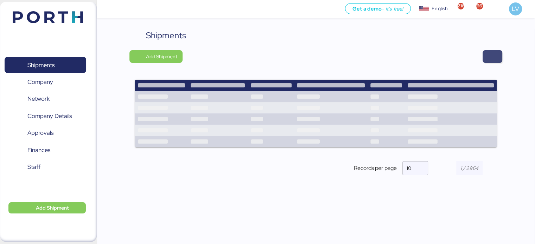
click at [493, 52] on span "button" at bounding box center [492, 57] width 8 height 10
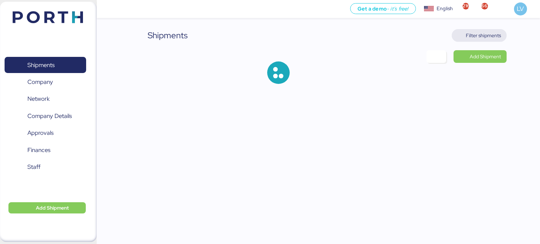
click at [481, 40] on span "Filter shipments" at bounding box center [480, 36] width 44 height 10
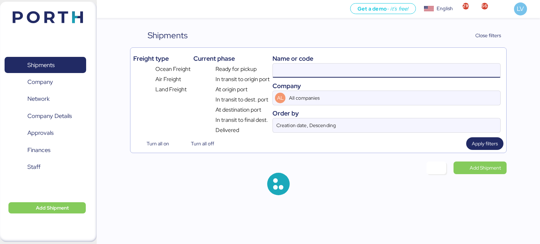
click at [408, 71] on input at bounding box center [387, 71] width 228 height 14
paste input "O0052073"
type input "O0052073"
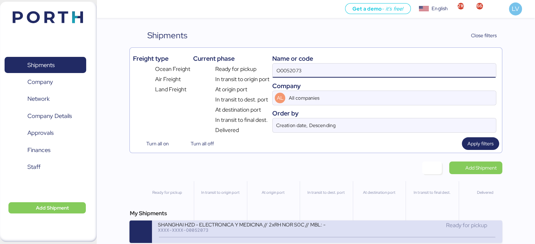
click at [232, 228] on div "SHANGHAI HZD - ELECTRONICA Y MEDICINA // 2xRH NOR S0C // MBL: - HBL: - BKG:" at bounding box center [242, 225] width 169 height 6
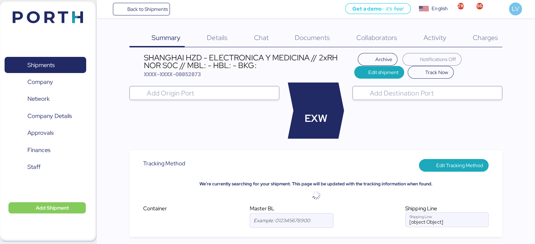
click at [488, 38] on span "Charges" at bounding box center [484, 37] width 25 height 9
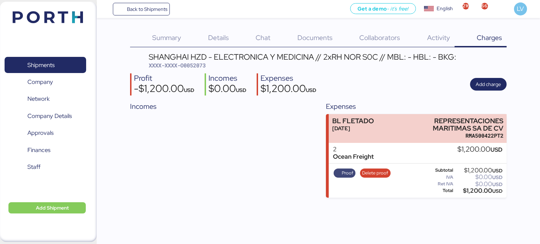
click at [337, 170] on span "Proof" at bounding box center [344, 174] width 17 height 8
click at [231, 40] on div "Details 0" at bounding box center [210, 38] width 48 height 18
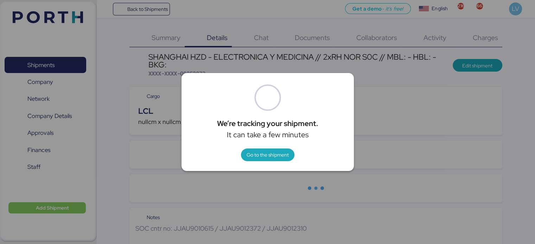
click at [489, 65] on div at bounding box center [267, 122] width 535 height 244
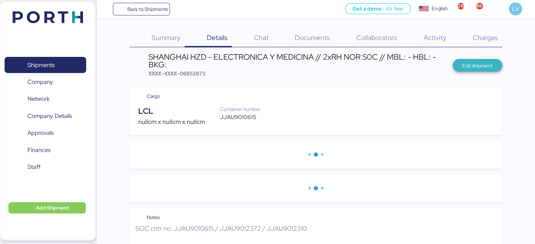
click at [484, 67] on span "Edit shipment" at bounding box center [477, 66] width 30 height 8
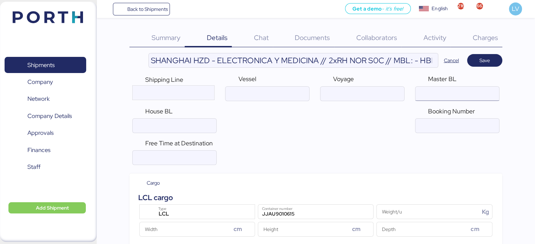
click at [424, 91] on input "ocean" at bounding box center [456, 94] width 83 height 14
paste input "ZLOSB25000051"
type input "ZLOSB25000051"
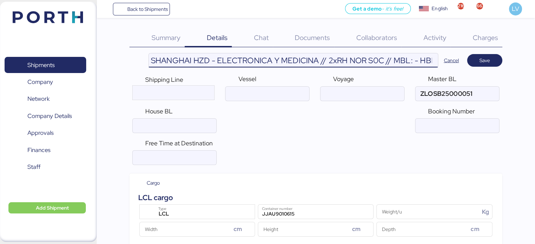
click at [413, 60] on input "SHANGHAI HZD - ELECTRONICA Y MEDICINA // 2xRH NOR S0C // MBL: - HBL: - BKG:" at bounding box center [293, 60] width 289 height 14
paste input "ZLOSB25000051"
drag, startPoint x: 418, startPoint y: 62, endPoint x: 446, endPoint y: 60, distance: 28.2
click at [446, 60] on header "SHANGHAI HZD - ELECTRONICA Y MEDICINA // 2xRH NOR S0C // MBL:ZLOSB25000051 - HB…" at bounding box center [315, 60] width 372 height 15
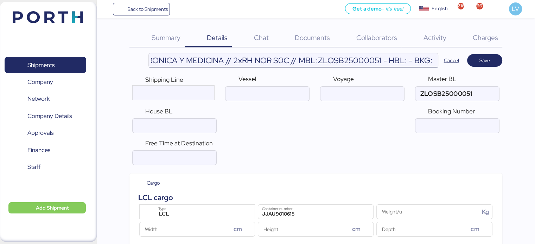
click at [393, 60] on input "SHANGHAI HZD - ELECTRONICA Y MEDICINA // 2xRH NOR S0C // MBL:ZLOSB25000051 - HB…" at bounding box center [293, 60] width 289 height 14
click at [405, 61] on input "SHANGHAI HZD - ELECTRONICA Y MEDICINA // 2xRH NOR S0C // MBL:ZLOSB25000051 - HB…" at bounding box center [293, 60] width 289 height 14
click at [410, 60] on input "SHANGHAI HZD - ELECTRONICA Y MEDICINA // 2xRH NOR S0C // MBL:ZLOSB25000051 - HB…" at bounding box center [293, 60] width 289 height 14
type input "SHANGHAI HZD - ELECTRONICA Y MEDICINA // 2xRH NOR S0C // MBL:ZLOSB25000051 - HB…"
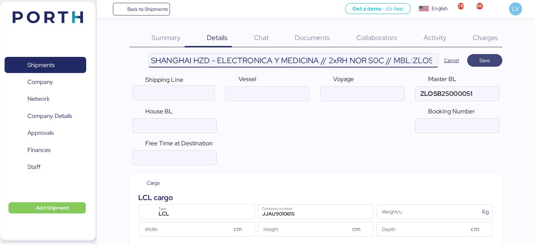
click at [484, 65] on span "Save" at bounding box center [485, 61] width 24 height 10
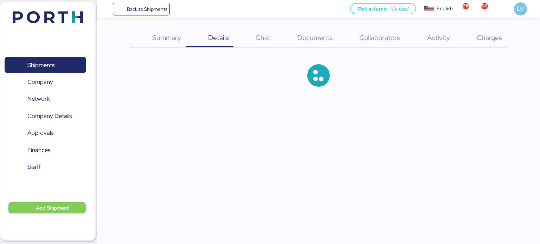
click at [314, 37] on span "Documents" at bounding box center [315, 37] width 35 height 9
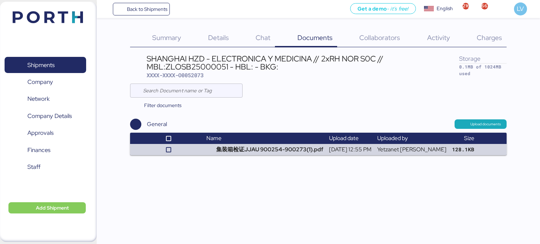
click at [493, 44] on div "Charges 0" at bounding box center [481, 38] width 52 height 18
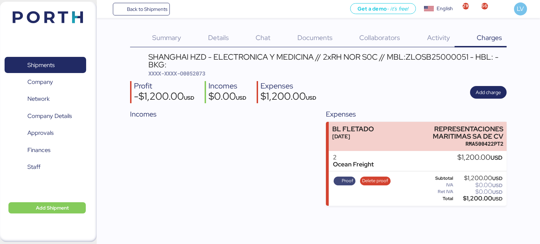
click at [346, 181] on span "Proof" at bounding box center [348, 181] width 12 height 8
click at [199, 72] on span "XXXX-XXXX-O0052073" at bounding box center [176, 73] width 57 height 7
copy span "O0052073"
click at [167, 36] on span "Summary" at bounding box center [166, 37] width 29 height 9
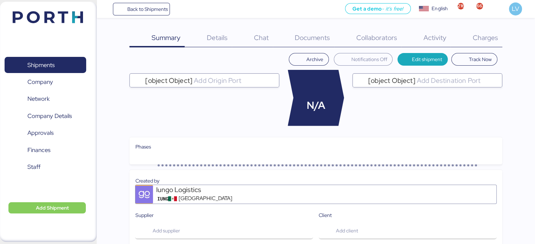
click at [488, 43] on div "Charges 0" at bounding box center [477, 38] width 52 height 18
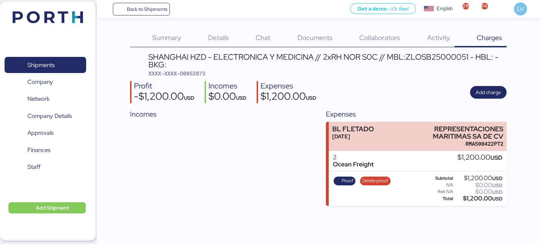
click at [187, 38] on div "Details 0" at bounding box center [210, 38] width 48 height 18
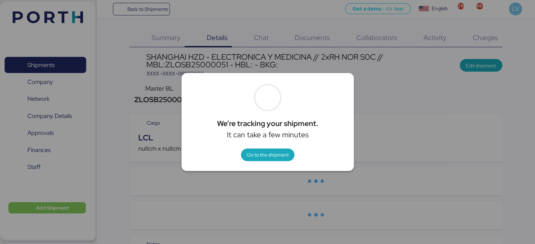
click at [482, 66] on div at bounding box center [267, 122] width 535 height 244
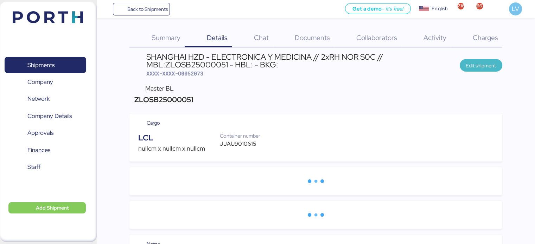
click at [482, 66] on span "Edit shipment" at bounding box center [481, 66] width 30 height 8
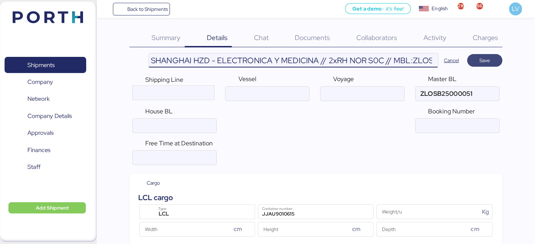
scroll to position [0, 95]
drag, startPoint x: 424, startPoint y: 56, endPoint x: 475, endPoint y: 58, distance: 51.0
click at [475, 58] on header "SHANGHAI HZD - ELECTRONICA Y MEDICINA // 2xRH NOR S0C // MBL:ZLOSB25000051 - HB…" at bounding box center [315, 60] width 372 height 15
click at [396, 57] on input "SHANGHAI HZD - ELECTRONICA Y MEDICINA // 2xRH NOR S0C // MBL:ZLOSB25000051 - HB…" at bounding box center [293, 60] width 289 height 14
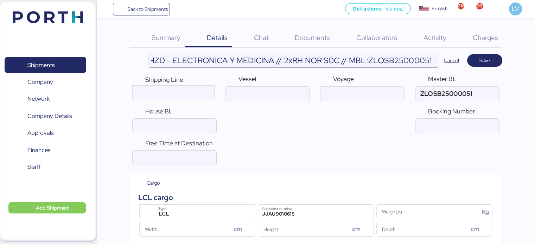
scroll to position [0, 45]
type input "SHANGHAI HZD - ELECTRONICA Y MEDICINA // 2xRH NOR S0C // MBL:ZLOSB25000051"
click at [491, 59] on span "Save" at bounding box center [485, 61] width 24 height 10
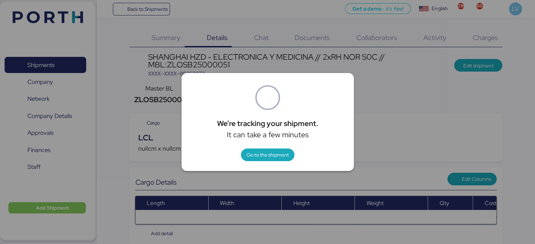
click at [530, 25] on div at bounding box center [267, 122] width 535 height 244
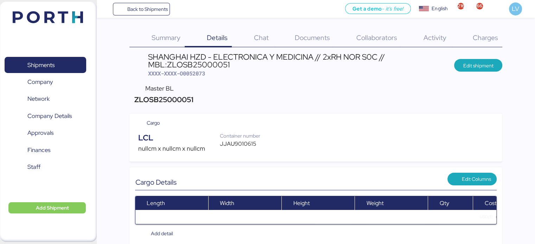
click at [497, 36] on span "Charges" at bounding box center [484, 37] width 25 height 9
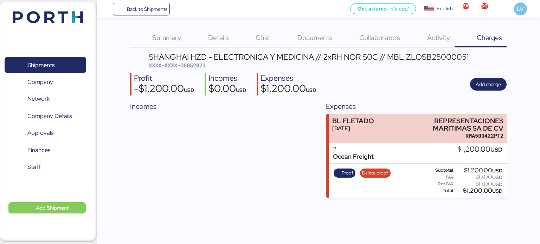
click at [419, 59] on div "SHANGHAI HZD - ELECTRONICA Y MEDICINA // 2xRH NOR S0C // MBL:ZLOSB25000051" at bounding box center [309, 57] width 320 height 8
copy div "ZLOSB25000051"
drag, startPoint x: 323, startPoint y: 59, endPoint x: 377, endPoint y: 57, distance: 53.9
click at [377, 57] on div "SHANGHAI HZD - ELECTRONICA Y MEDICINA // 2xRH NOR S0C // MBL:ZLOSB25000051" at bounding box center [309, 57] width 320 height 8
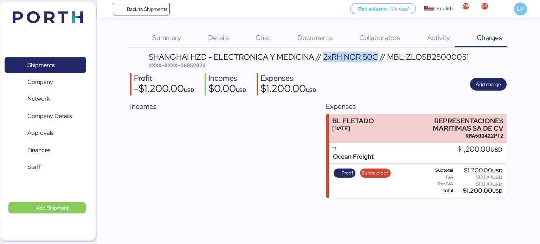
copy div "2xRH NOR S0C"
click at [203, 36] on div "Details 0" at bounding box center [210, 38] width 48 height 18
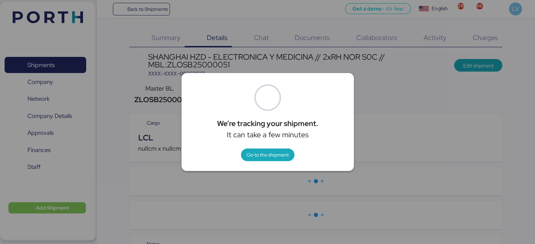
click at [160, 34] on div at bounding box center [267, 122] width 535 height 244
